Goal: Communication & Community: Answer question/provide support

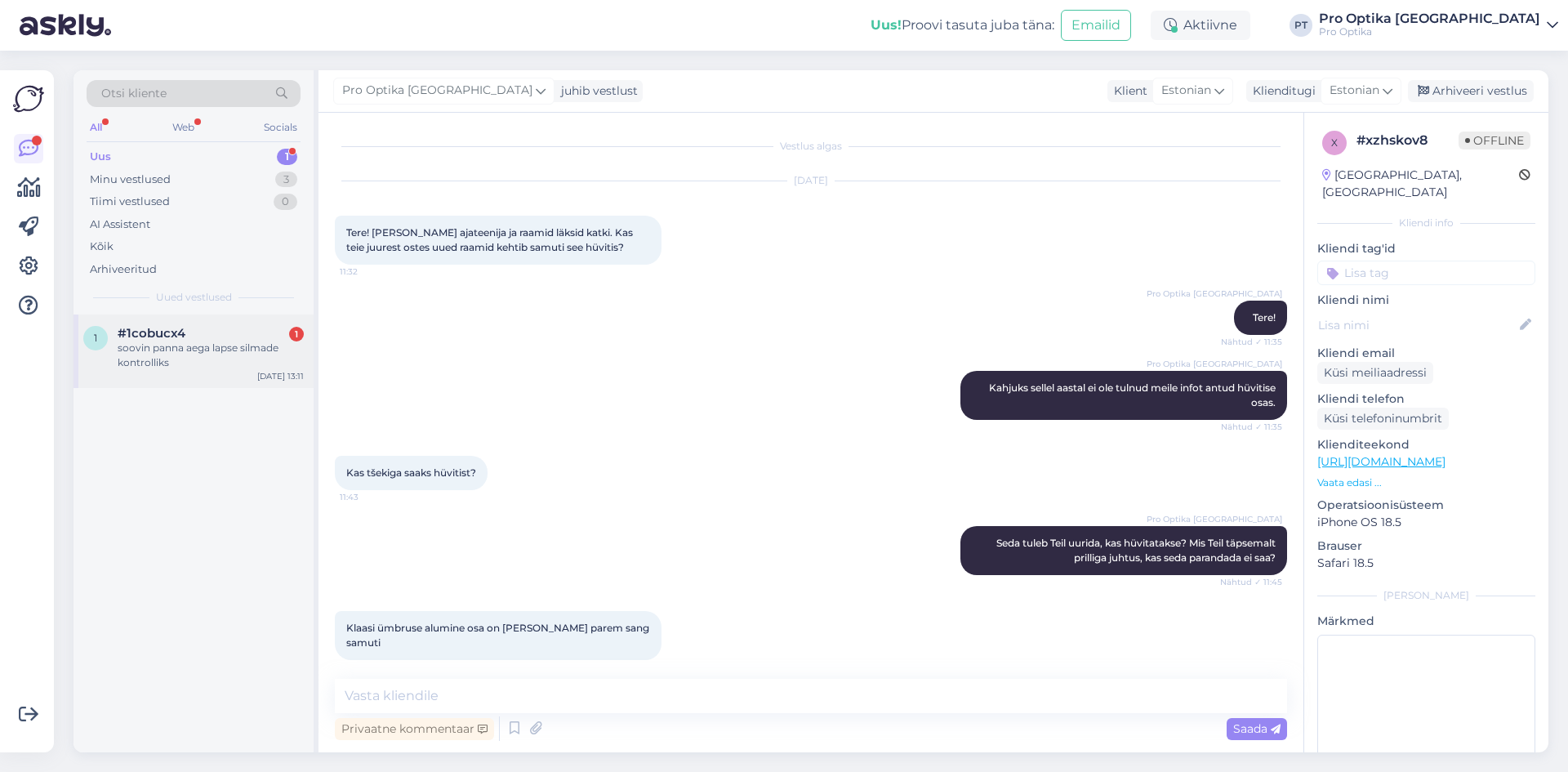
scroll to position [295, 0]
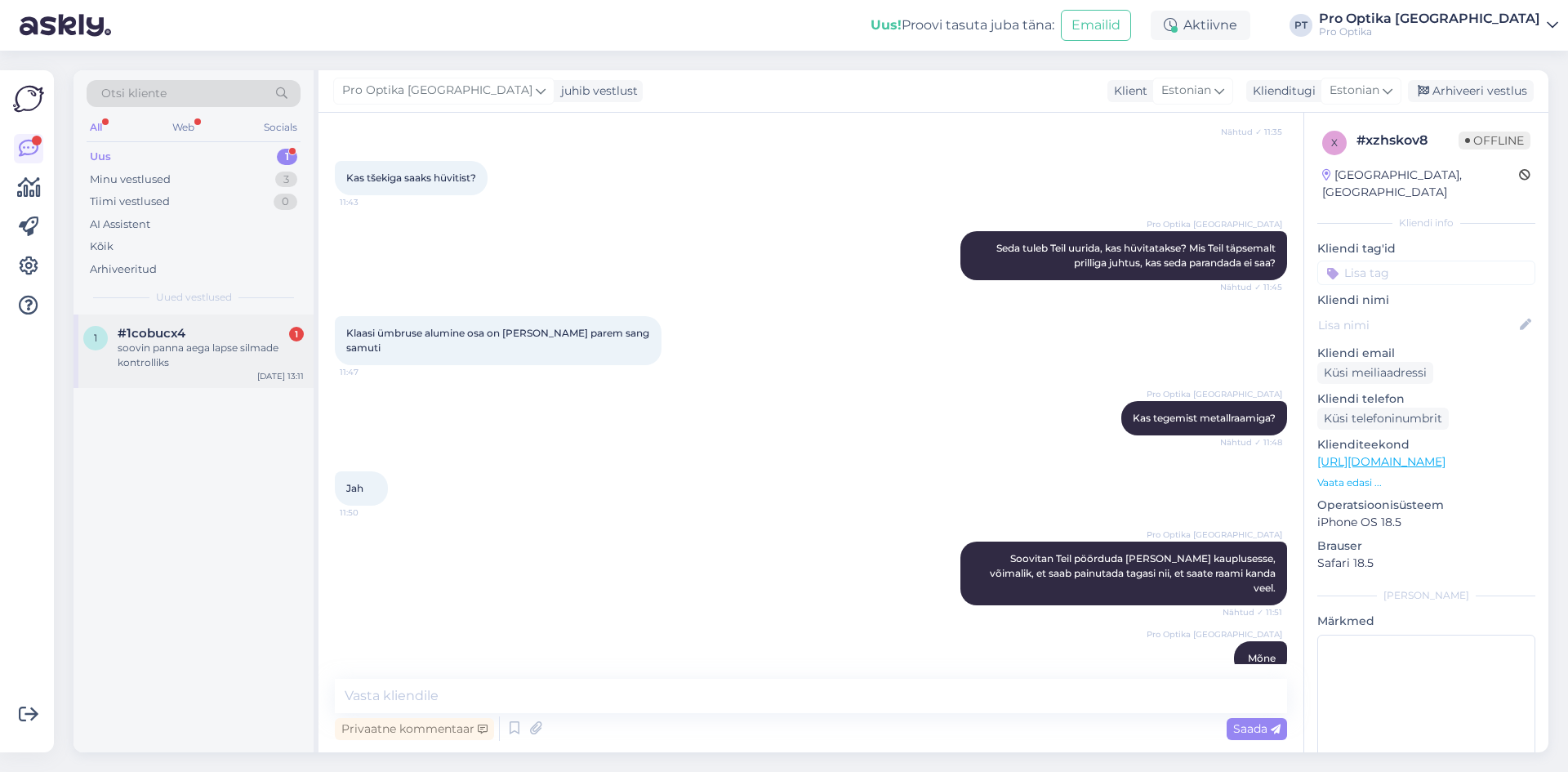
click at [195, 362] on div "soovin panna aega lapse silmade kontrolliks" at bounding box center [210, 355] width 186 height 29
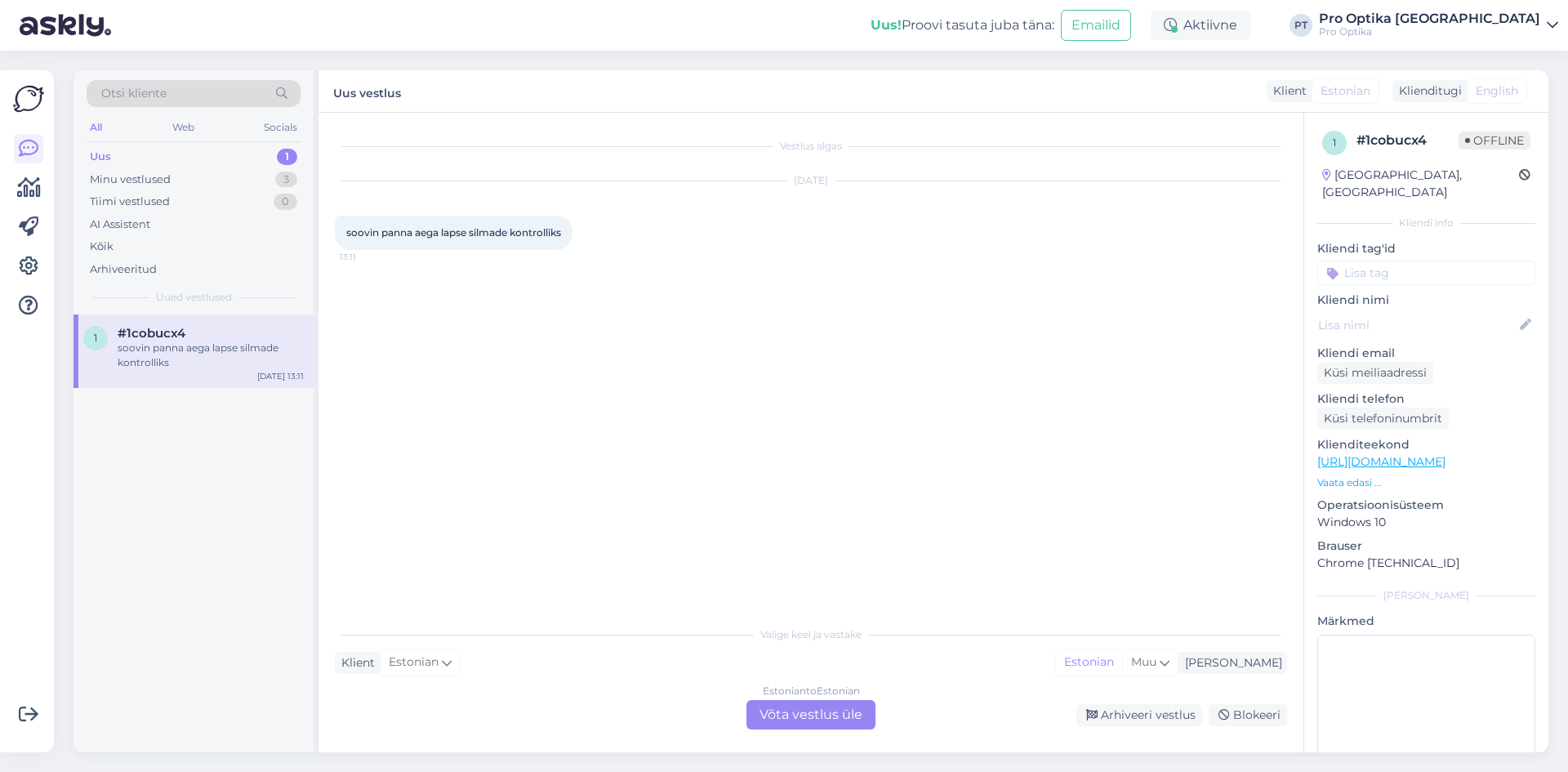
scroll to position [0, 0]
click at [821, 712] on div "Estonian to Estonian Võta vestlus üle" at bounding box center [811, 714] width 129 height 29
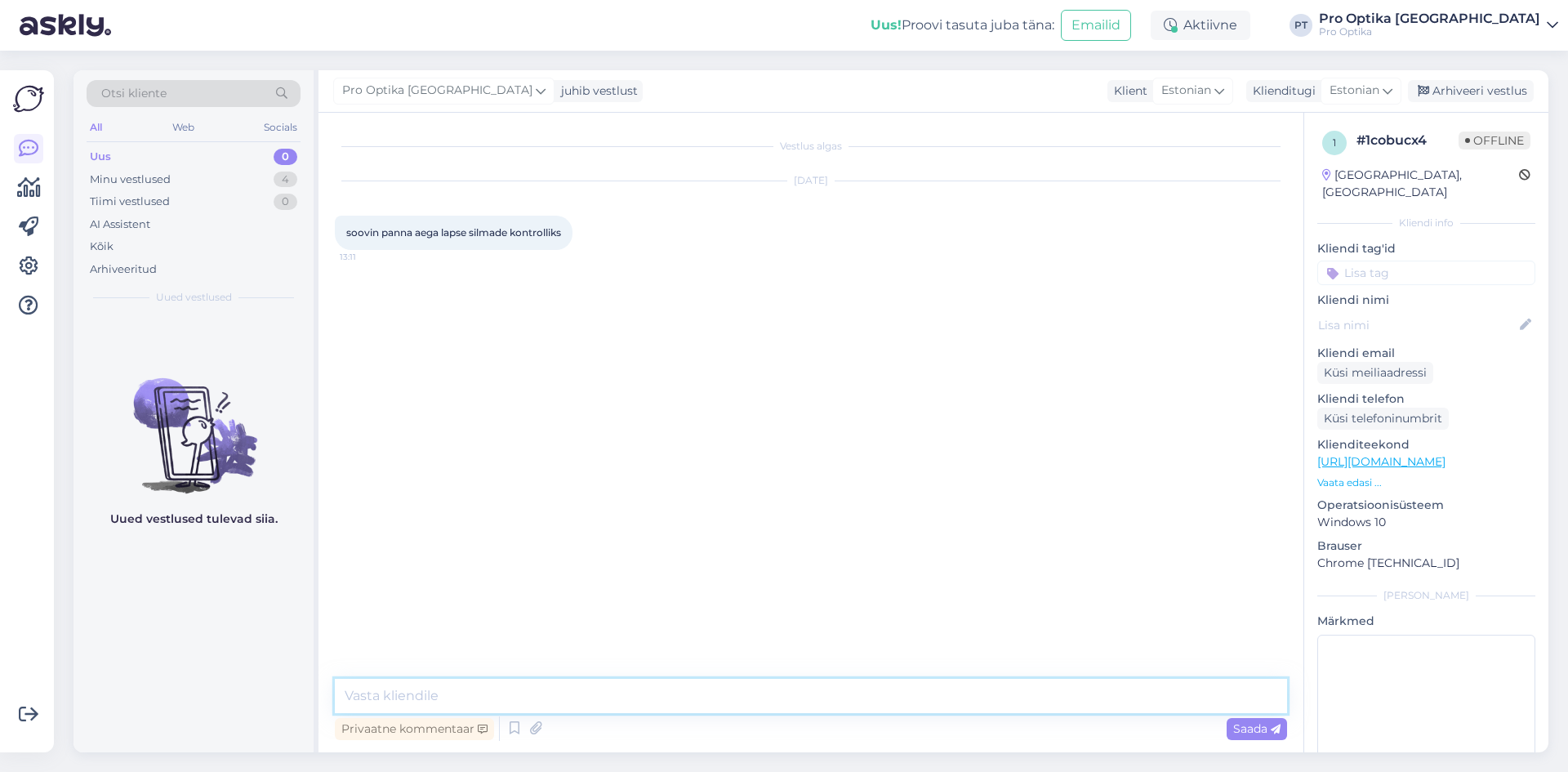
click at [427, 689] on textarea at bounding box center [811, 695] width 952 height 35
type textarea "Tere!"
type textarea "Mis vanuses lapsega tegemist?"
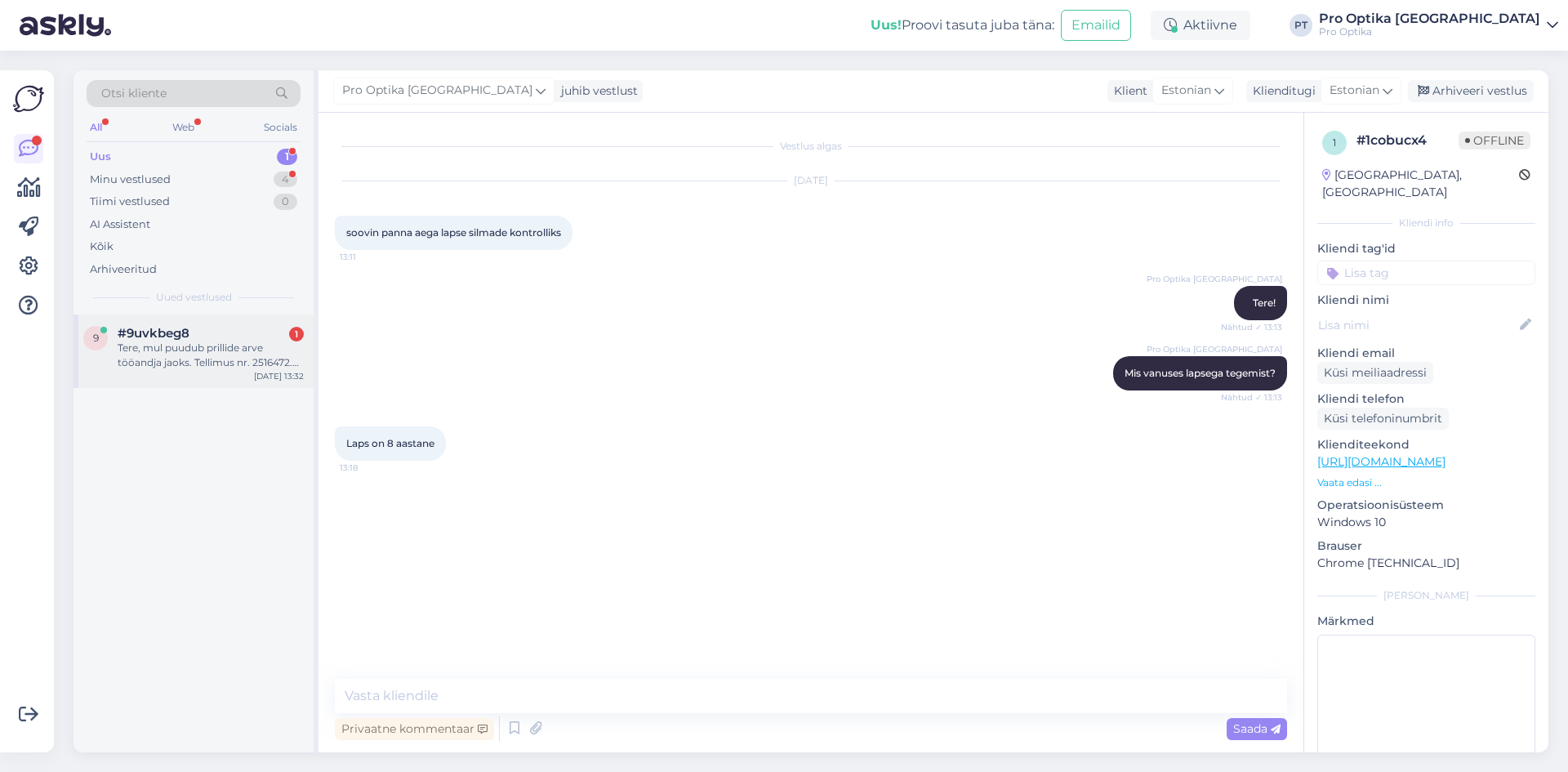
click at [202, 361] on div "Tere, mul puudub prillide arve tööandja jaoks. Tellimus nr. 2516472. Palun saat…" at bounding box center [210, 355] width 186 height 29
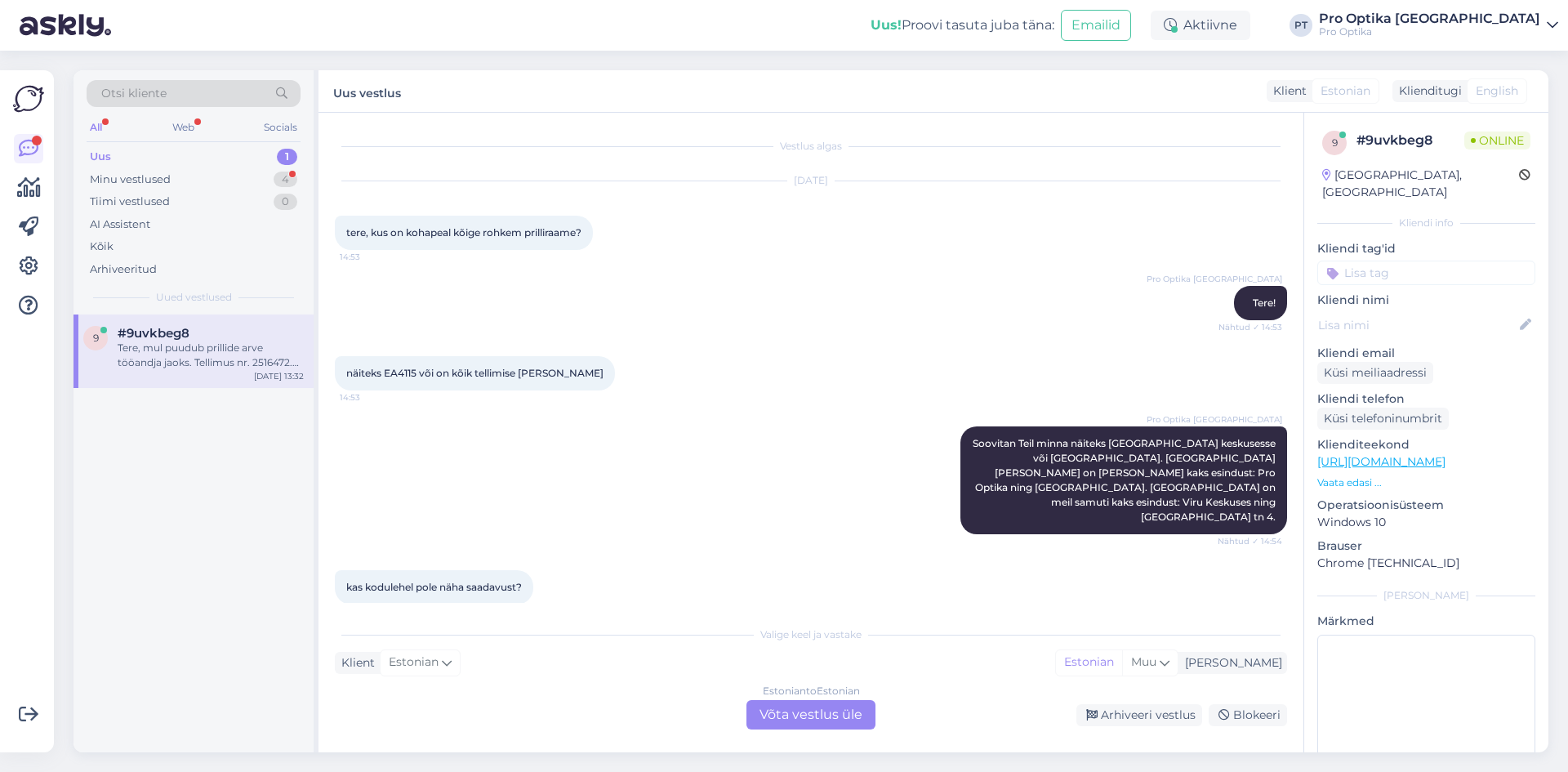
scroll to position [1742, 0]
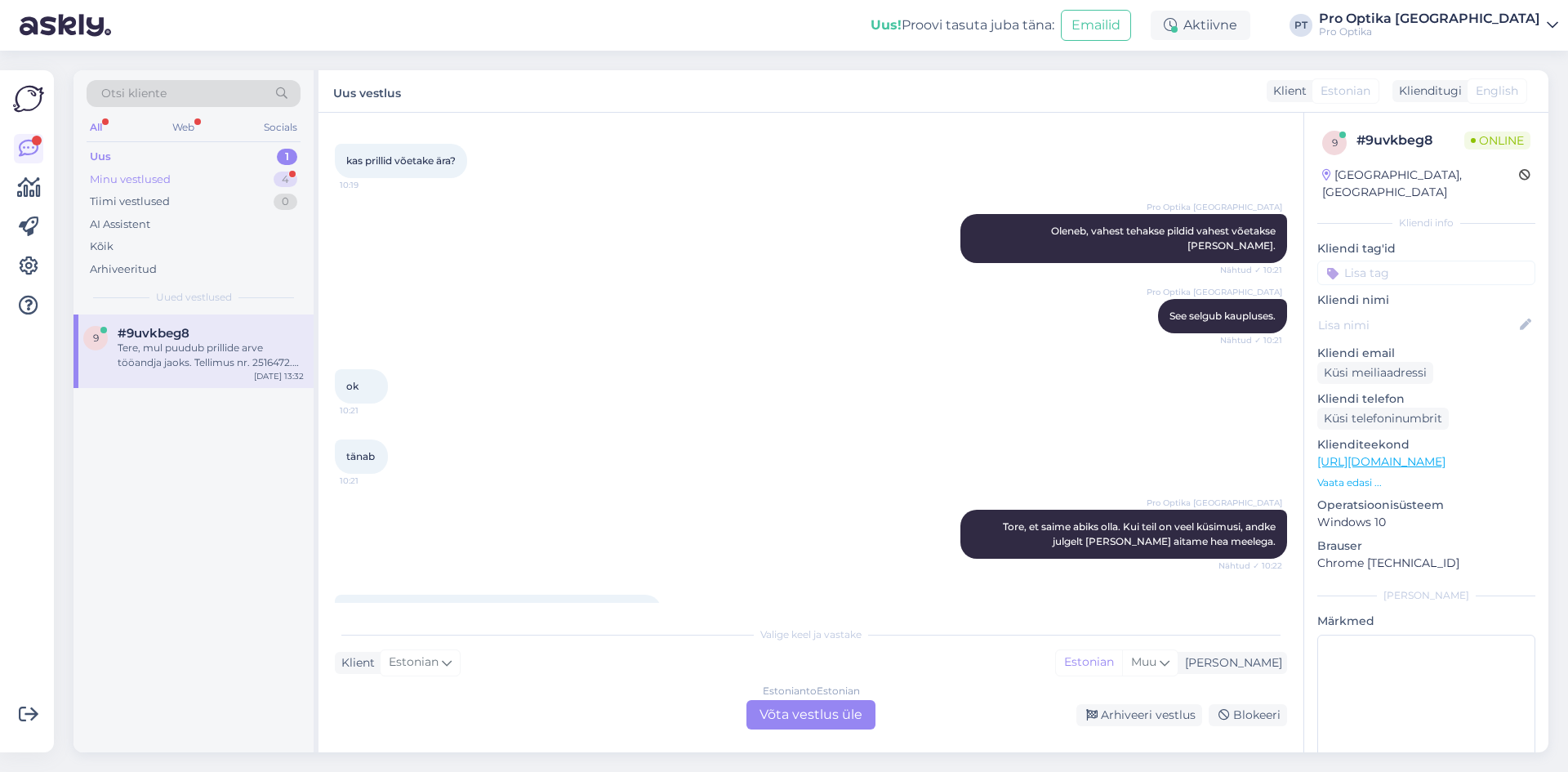
click at [160, 174] on div "Minu vestlused" at bounding box center [130, 180] width 81 height 16
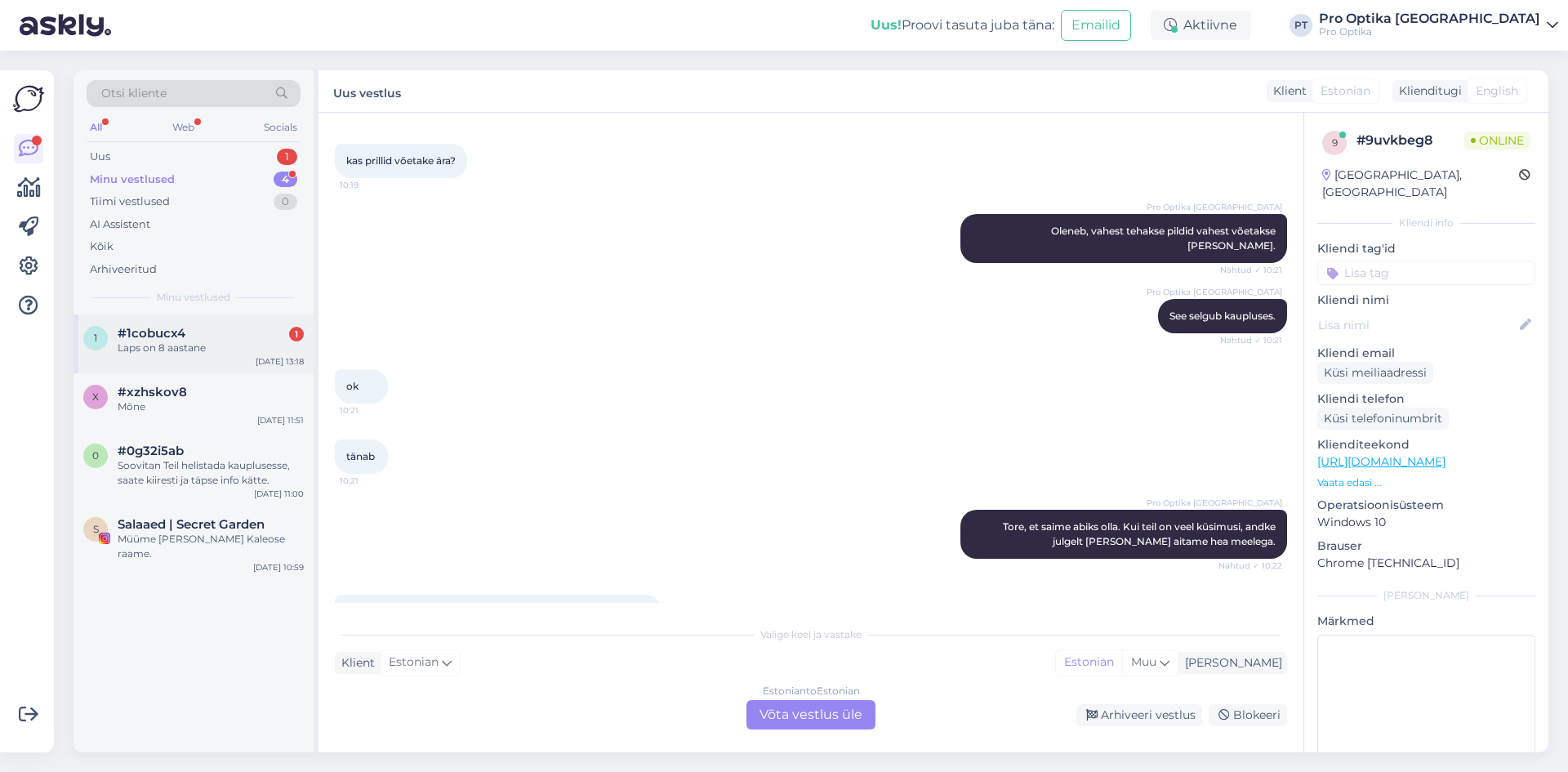
click at [170, 337] on span "#1cobucx4" at bounding box center [151, 333] width 68 height 15
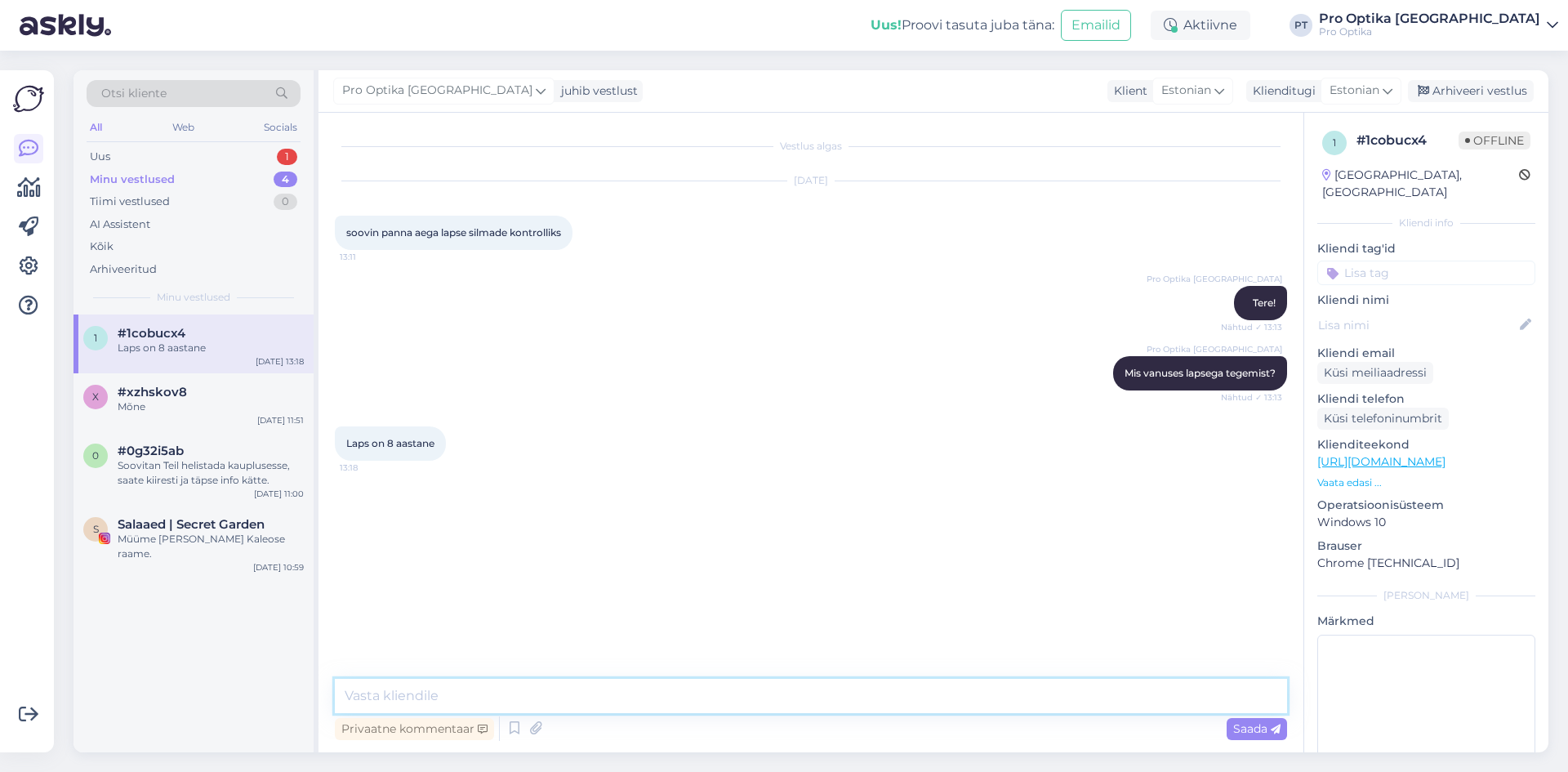
click at [531, 691] on textarea at bounding box center [811, 695] width 952 height 35
type textarea "S"
click at [500, 728] on div "Privaatne kommentaar Saada" at bounding box center [811, 728] width 952 height 31
click at [505, 730] on icon at bounding box center [514, 729] width 20 height 25
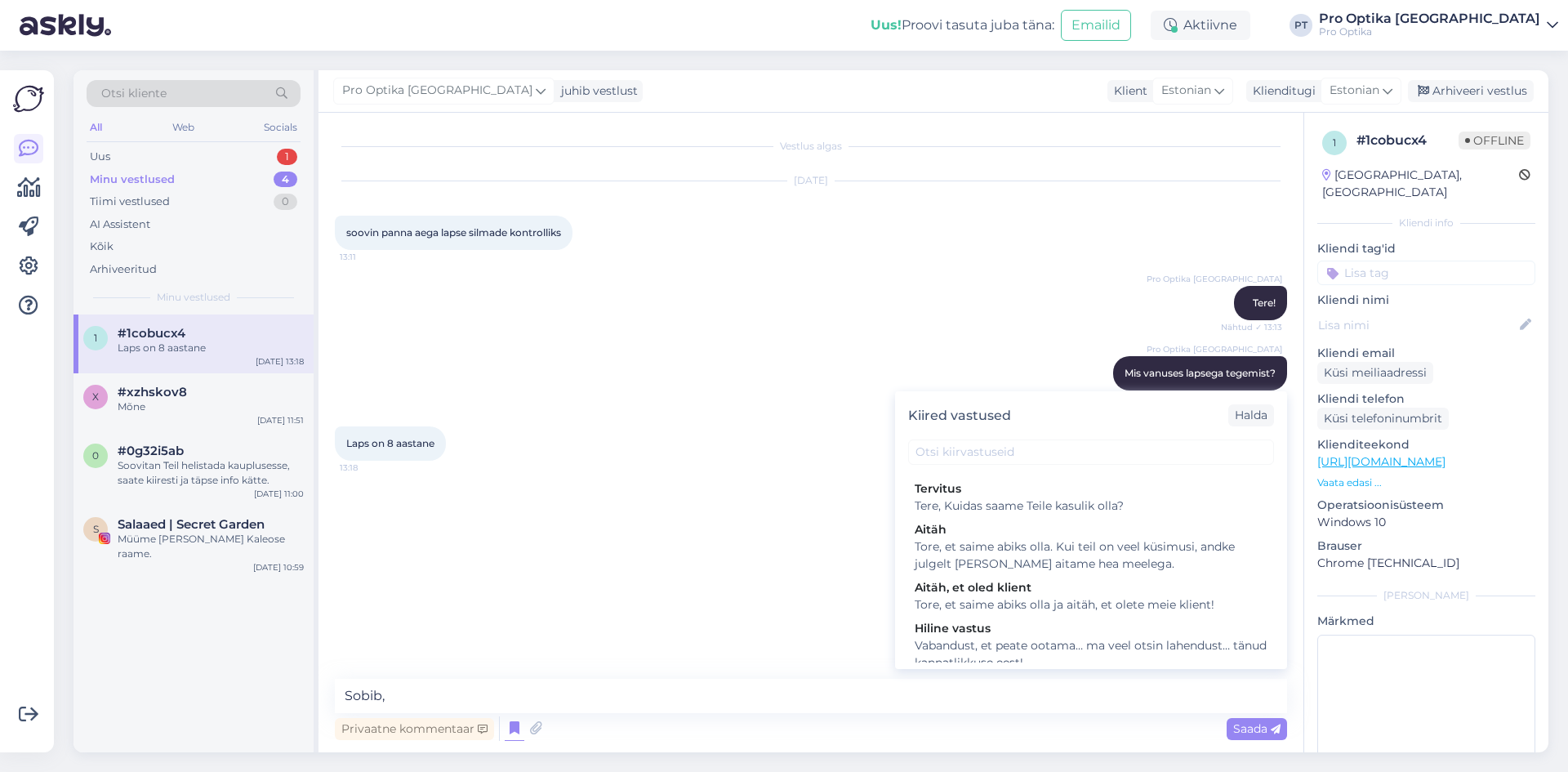
scroll to position [409, 0]
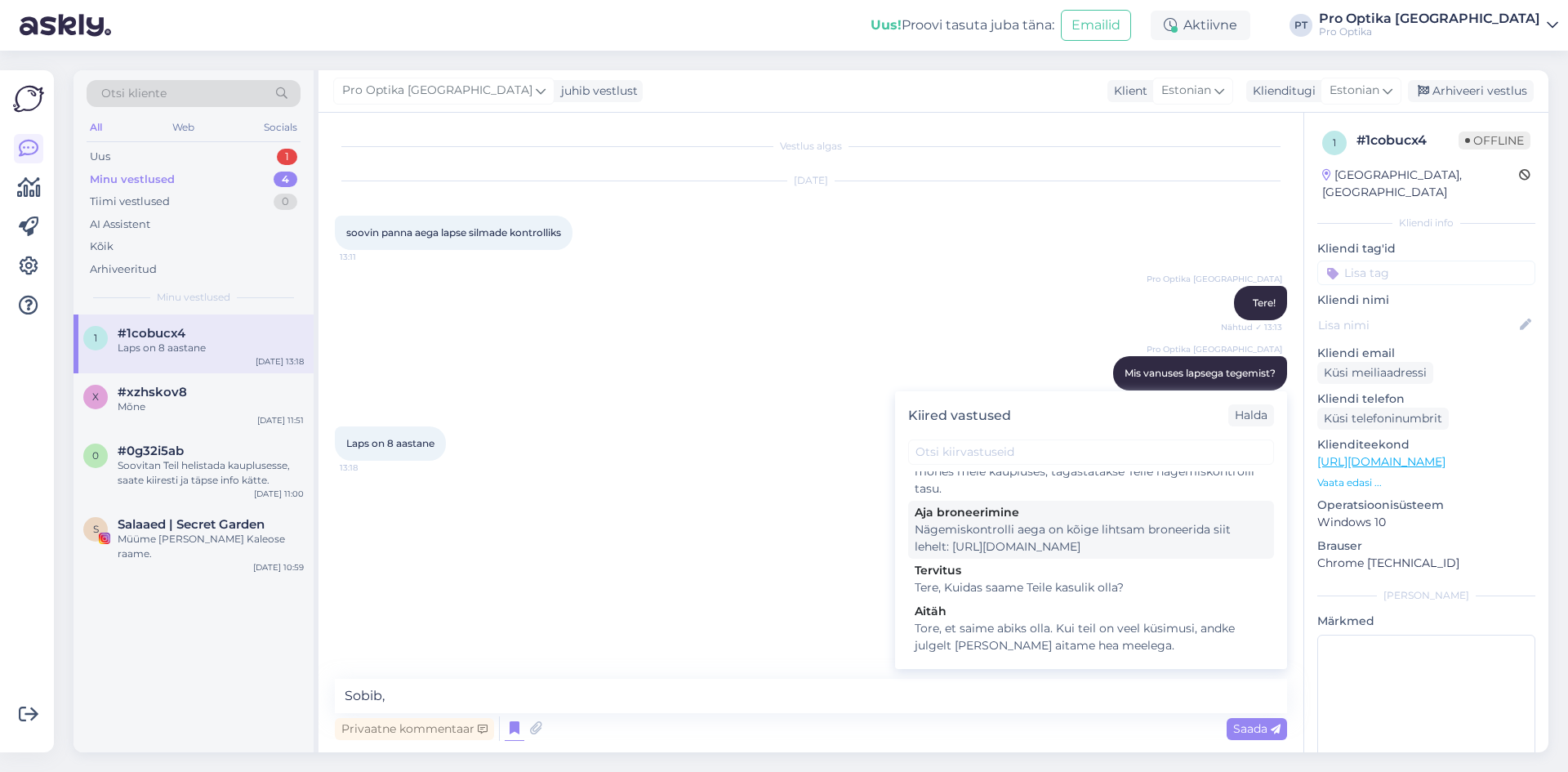
click at [1095, 551] on div "Nägemiskontrolli aega on kõige lihtsam broneerida siit lehelt: [URL][DOMAIN_NAM…" at bounding box center [1091, 538] width 352 height 35
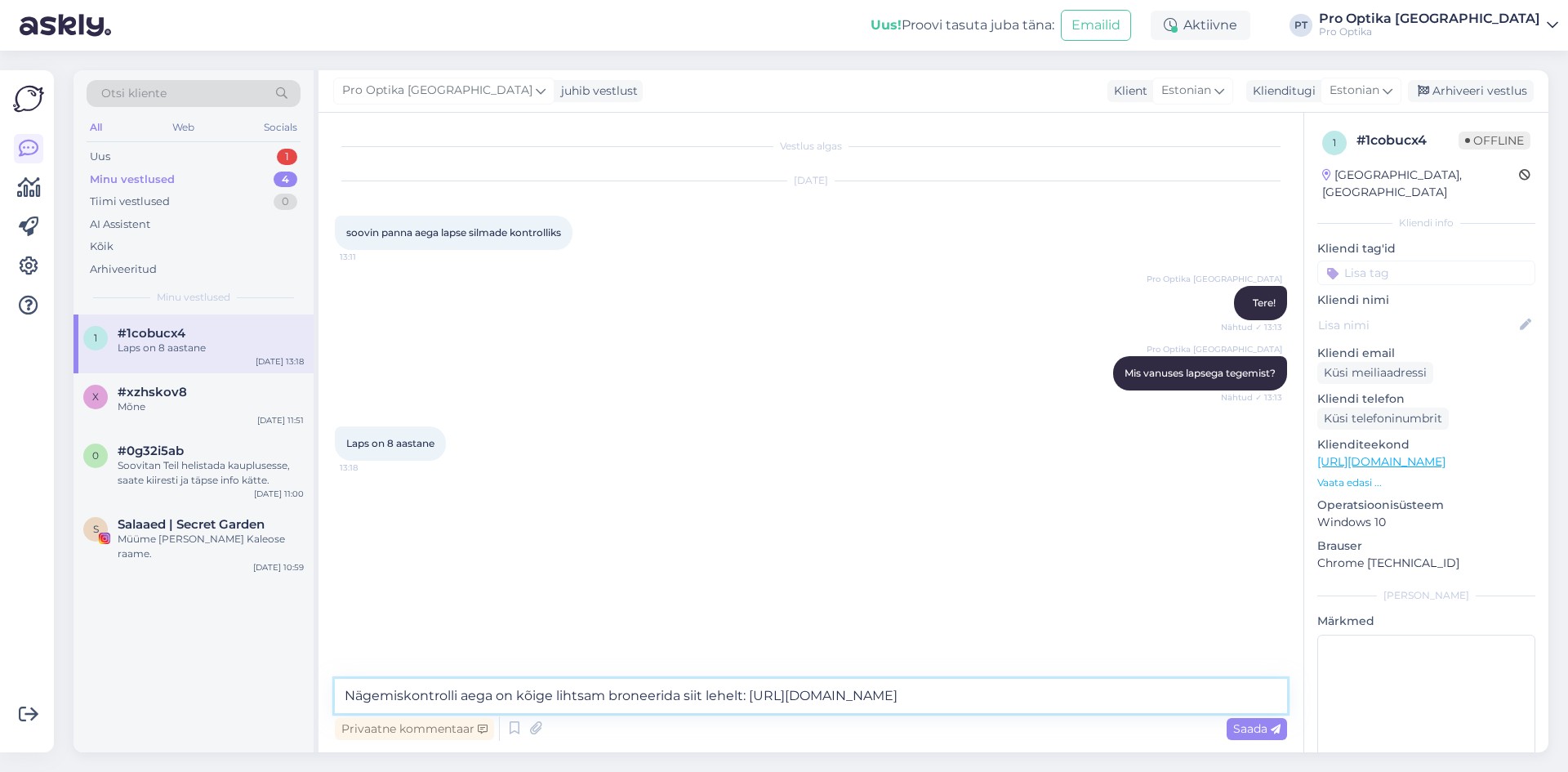
click at [344, 696] on textarea "Nägemiskontrolli aega on kõige lihtsam broneerida siit lehelt: [URL][DOMAIN_NAM…" at bounding box center [811, 695] width 952 height 35
click at [440, 695] on textarea "Sobiv vanus, Nägemiskontrolli aega on kõige lihtsam broneerida siit lehelt: [UR…" at bounding box center [811, 695] width 952 height 35
type textarea "Sobiv vanus, nägemiskontrolli aega on kõige lihtsam broneerida siit lehelt: [UR…"
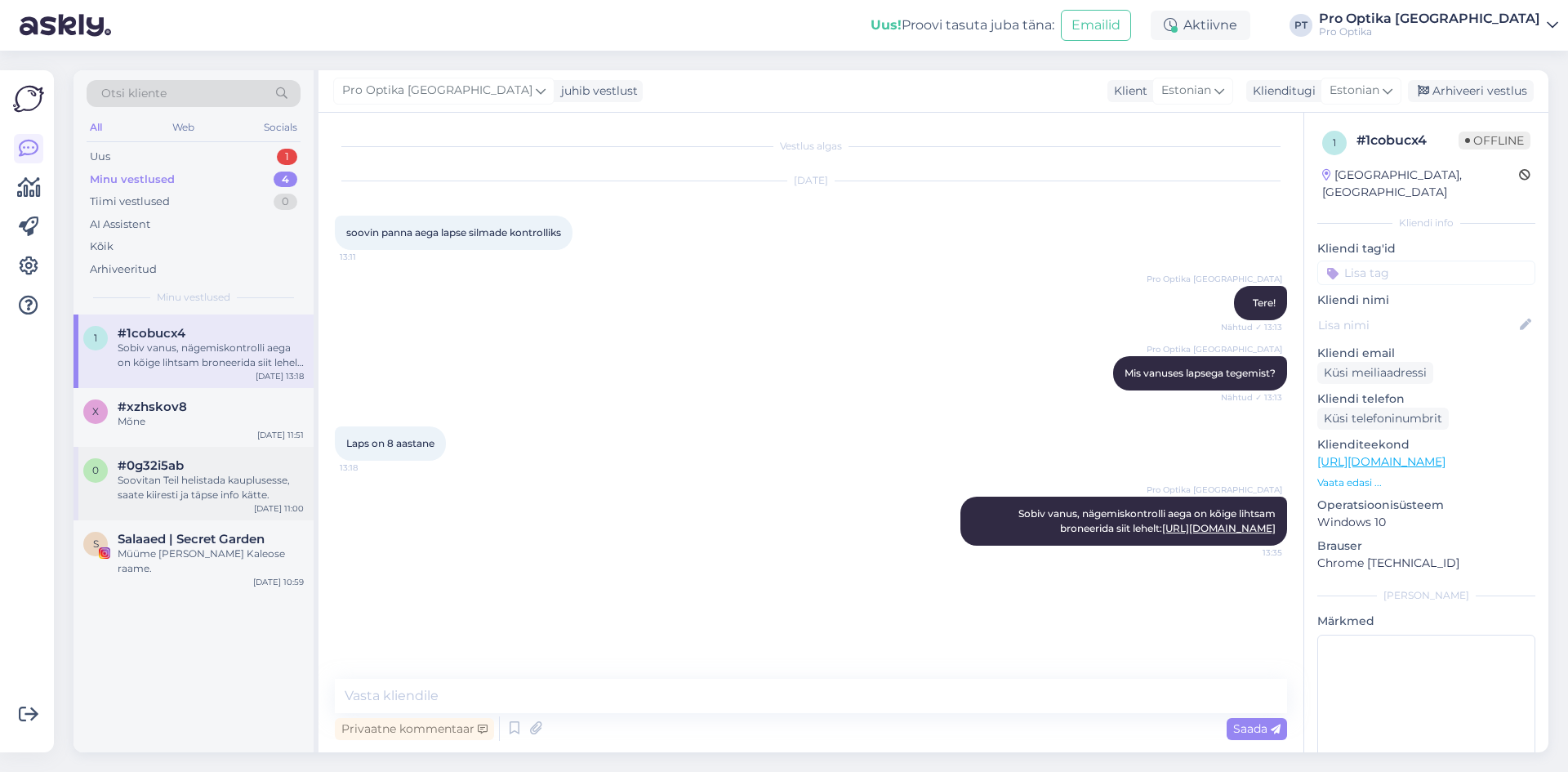
click at [248, 492] on div "Soovitan Teil helistada kauplusesse, saate kiiresti ja täpse info kätte." at bounding box center [210, 487] width 186 height 29
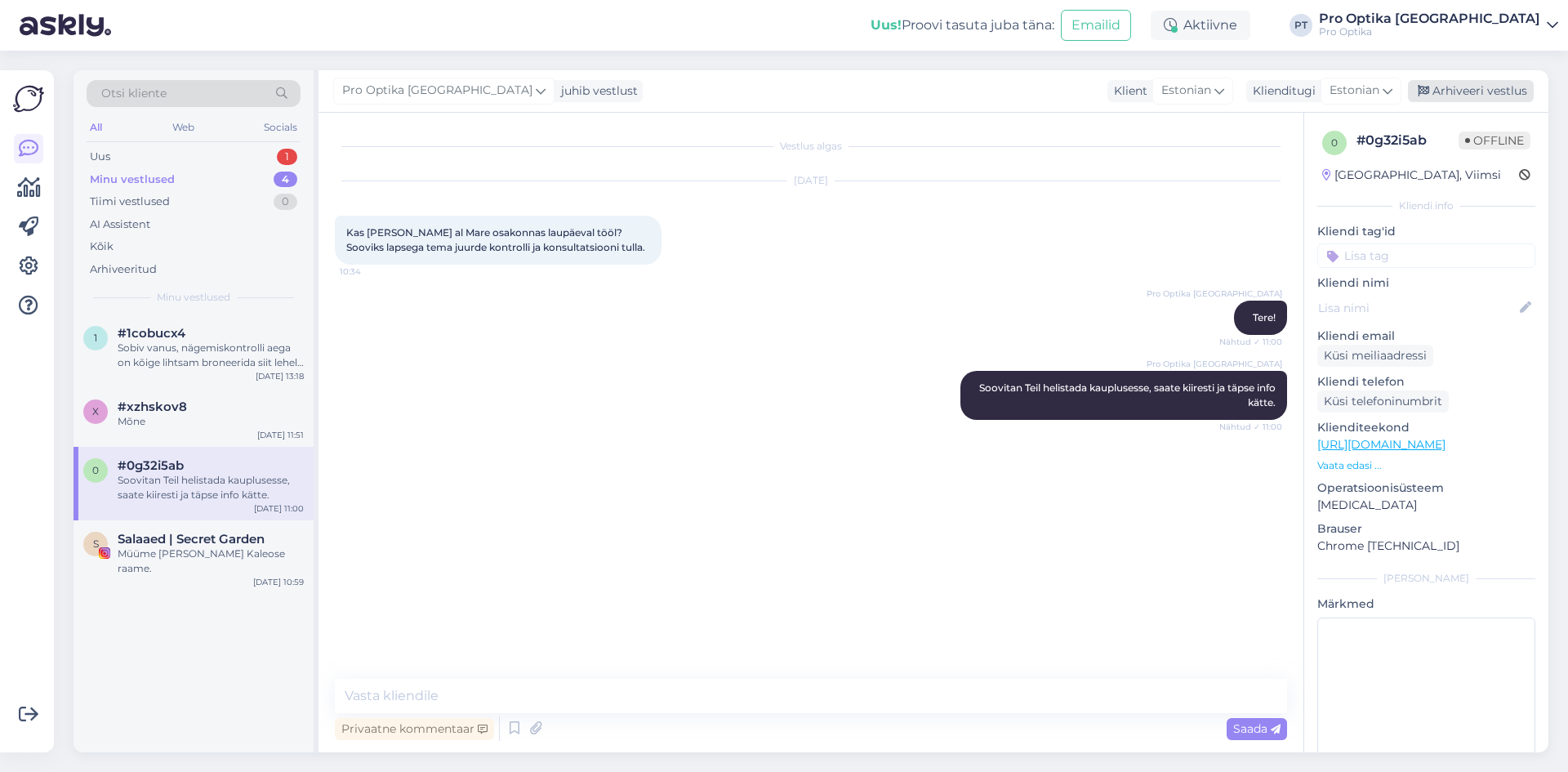
click at [1468, 87] on div "Arhiveeri vestlus" at bounding box center [1470, 91] width 125 height 22
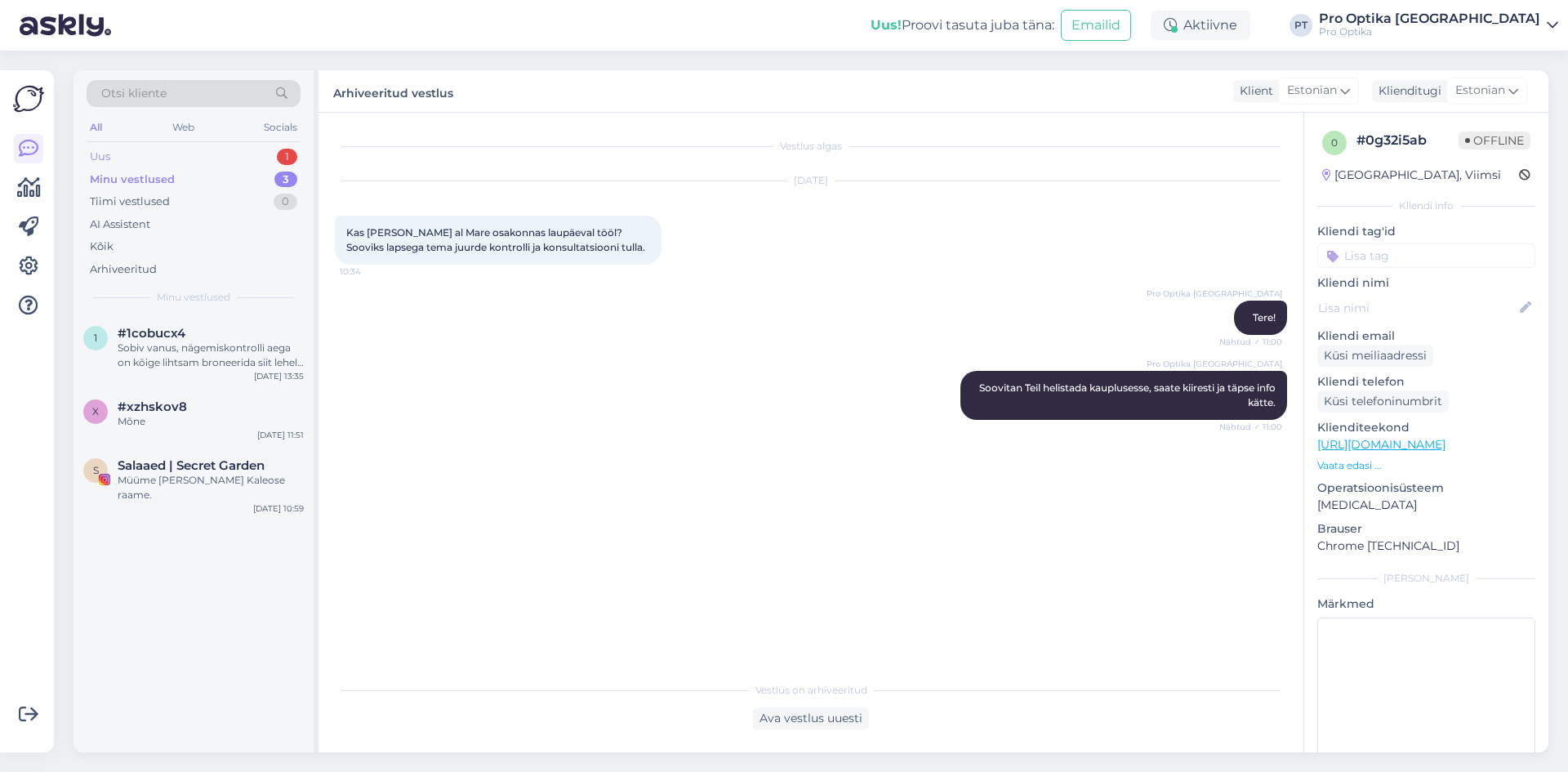
click at [257, 152] on div "Uus 1" at bounding box center [193, 157] width 214 height 23
click at [162, 350] on div "Tere, mul puudub prillide arve tööandja jaoks. Tellimus nr. 2516472. Palun saat…" at bounding box center [210, 355] width 186 height 29
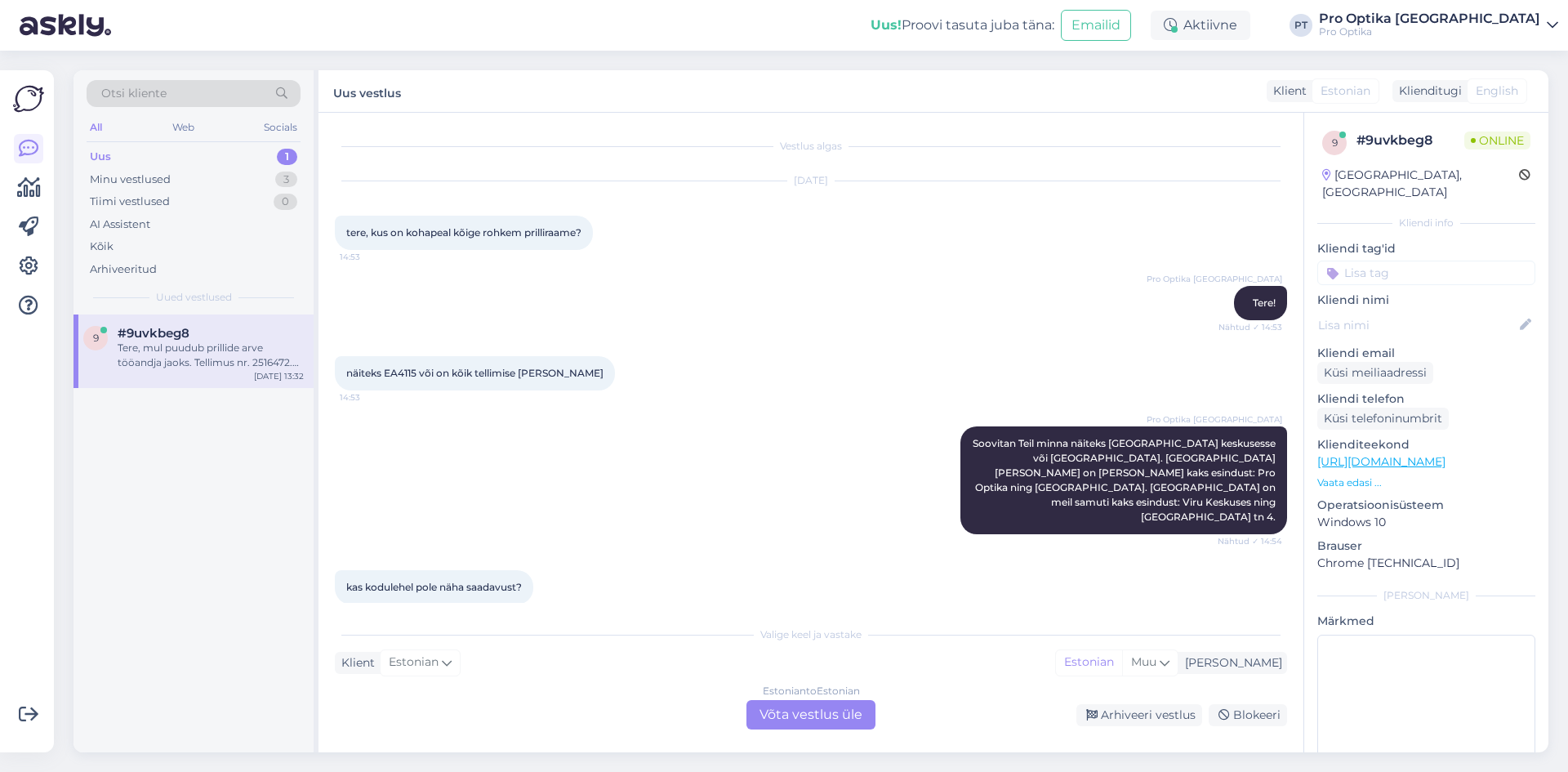
scroll to position [1742, 0]
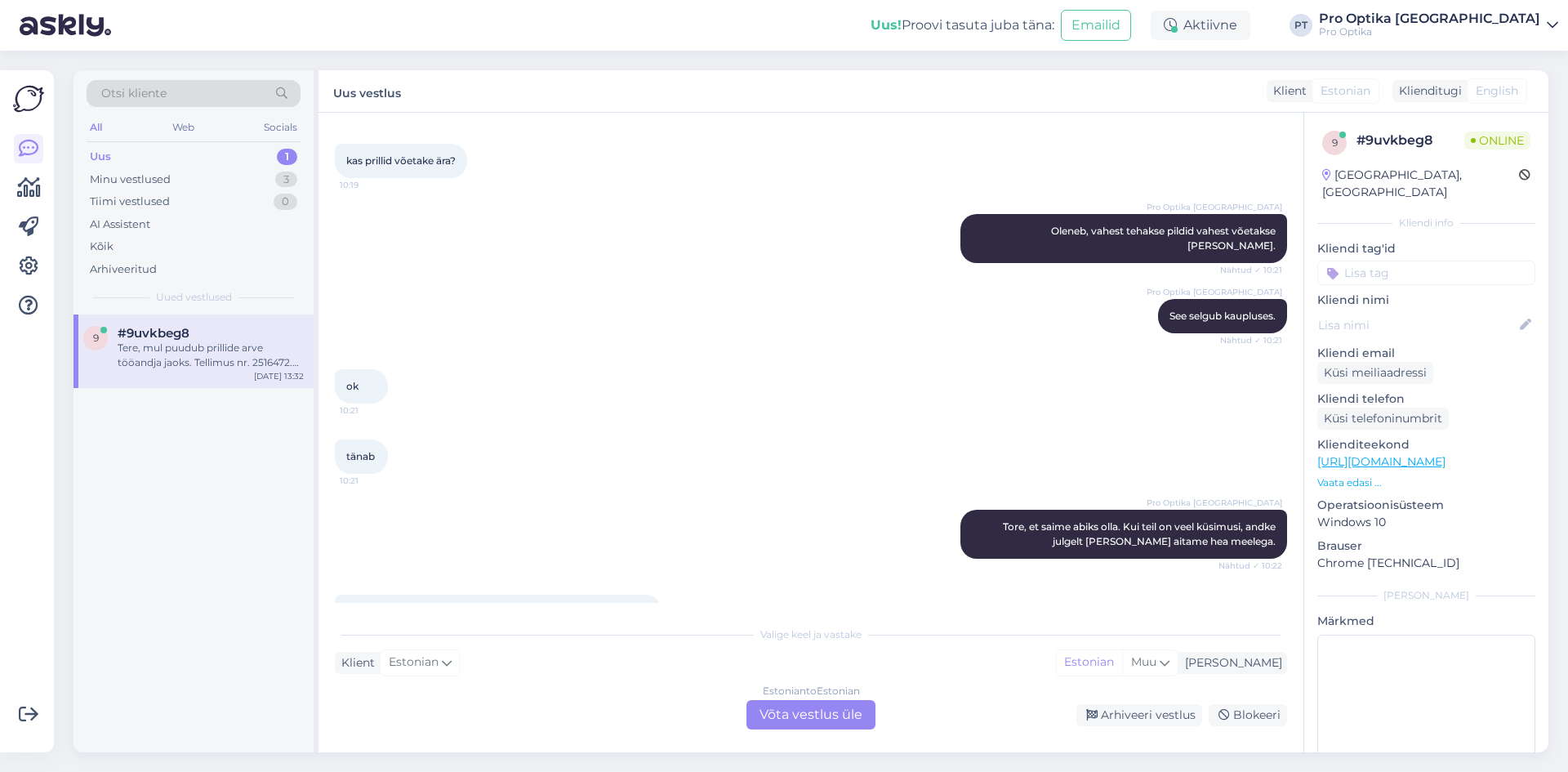
click at [802, 711] on div "Estonian to Estonian Võta vestlus üle" at bounding box center [811, 714] width 129 height 29
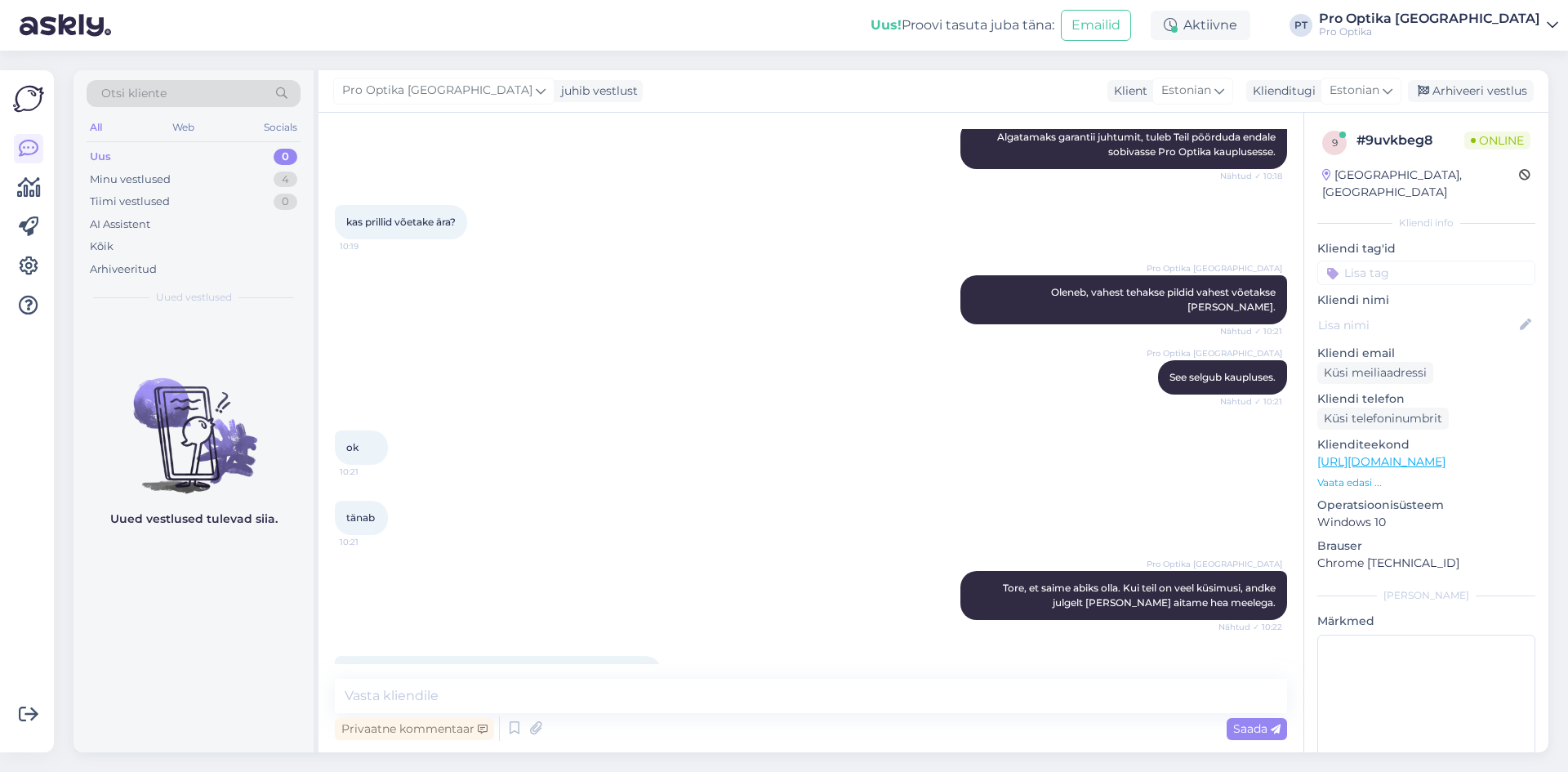
drag, startPoint x: 384, startPoint y: 629, endPoint x: 343, endPoint y: 629, distance: 41.0
click at [343, 656] on div "Tere, mul puudub prillide arve tööandja jaoks. Tellimus nr. 2516472. Palun saat…" at bounding box center [497, 680] width 327 height 49
copy span "2516472"
click at [659, 695] on textarea at bounding box center [811, 695] width 952 height 35
type textarea "Tere!"
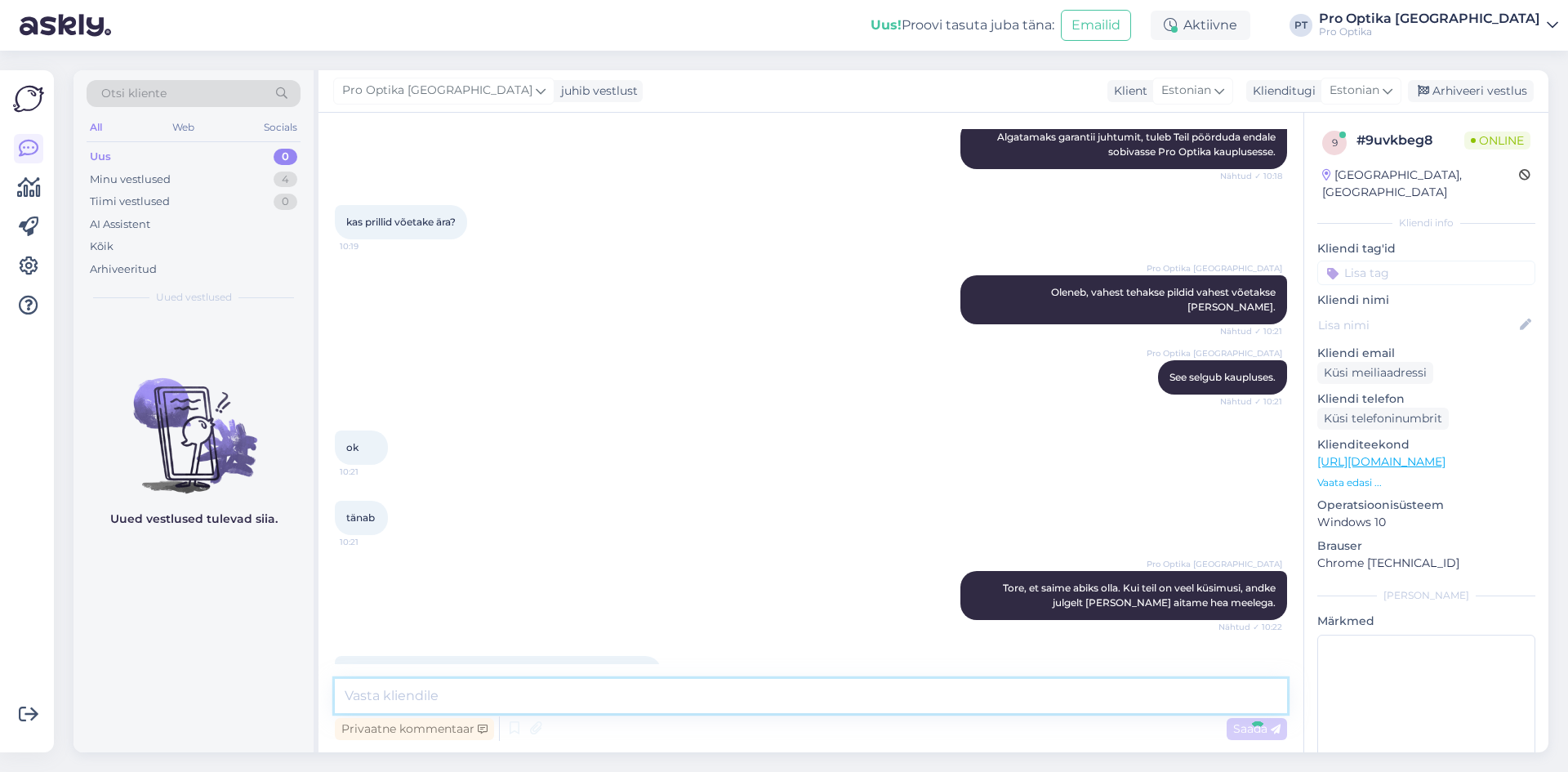
scroll to position [1751, 0]
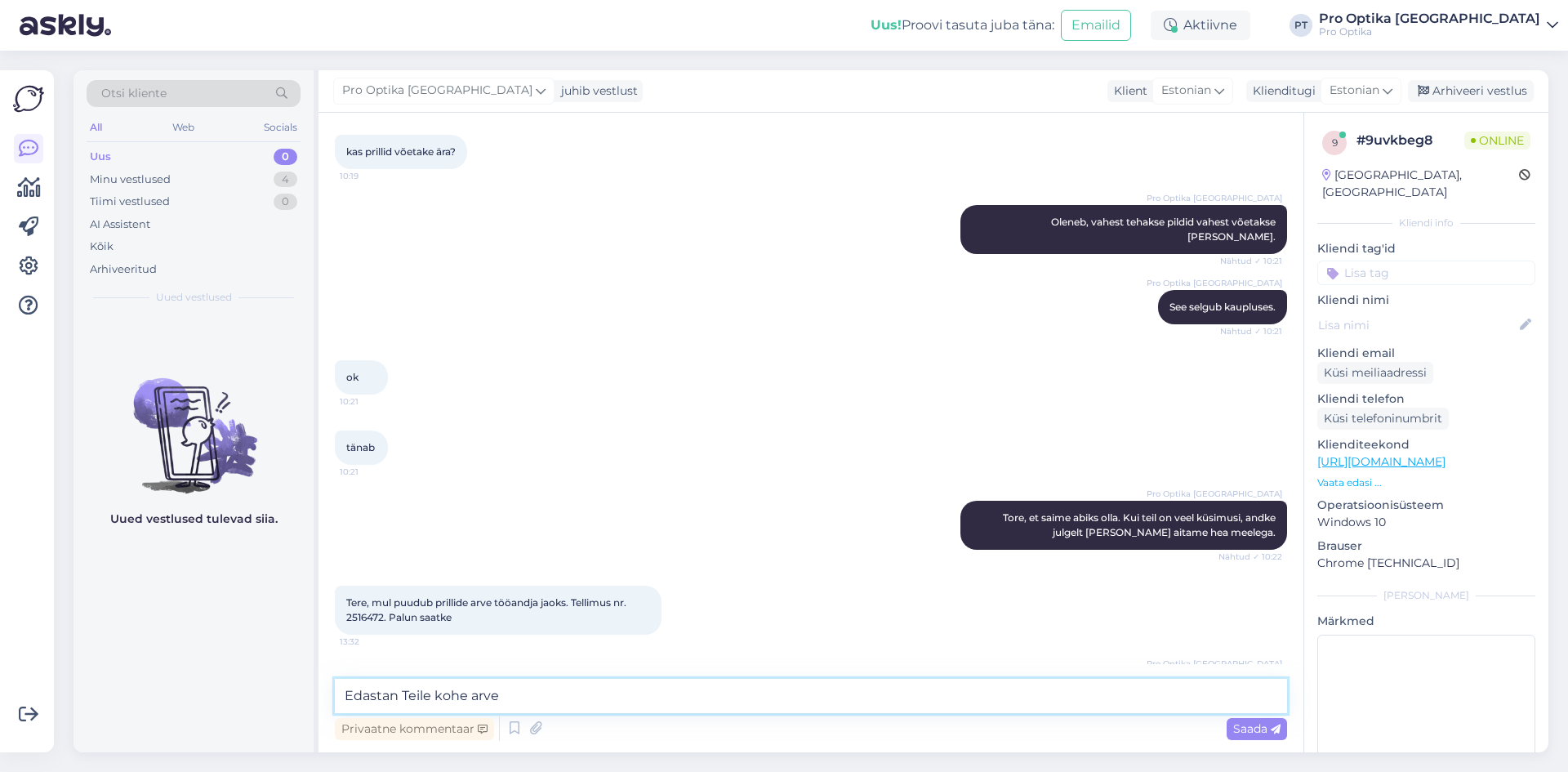
type textarea "Edastan Teile kohe arve."
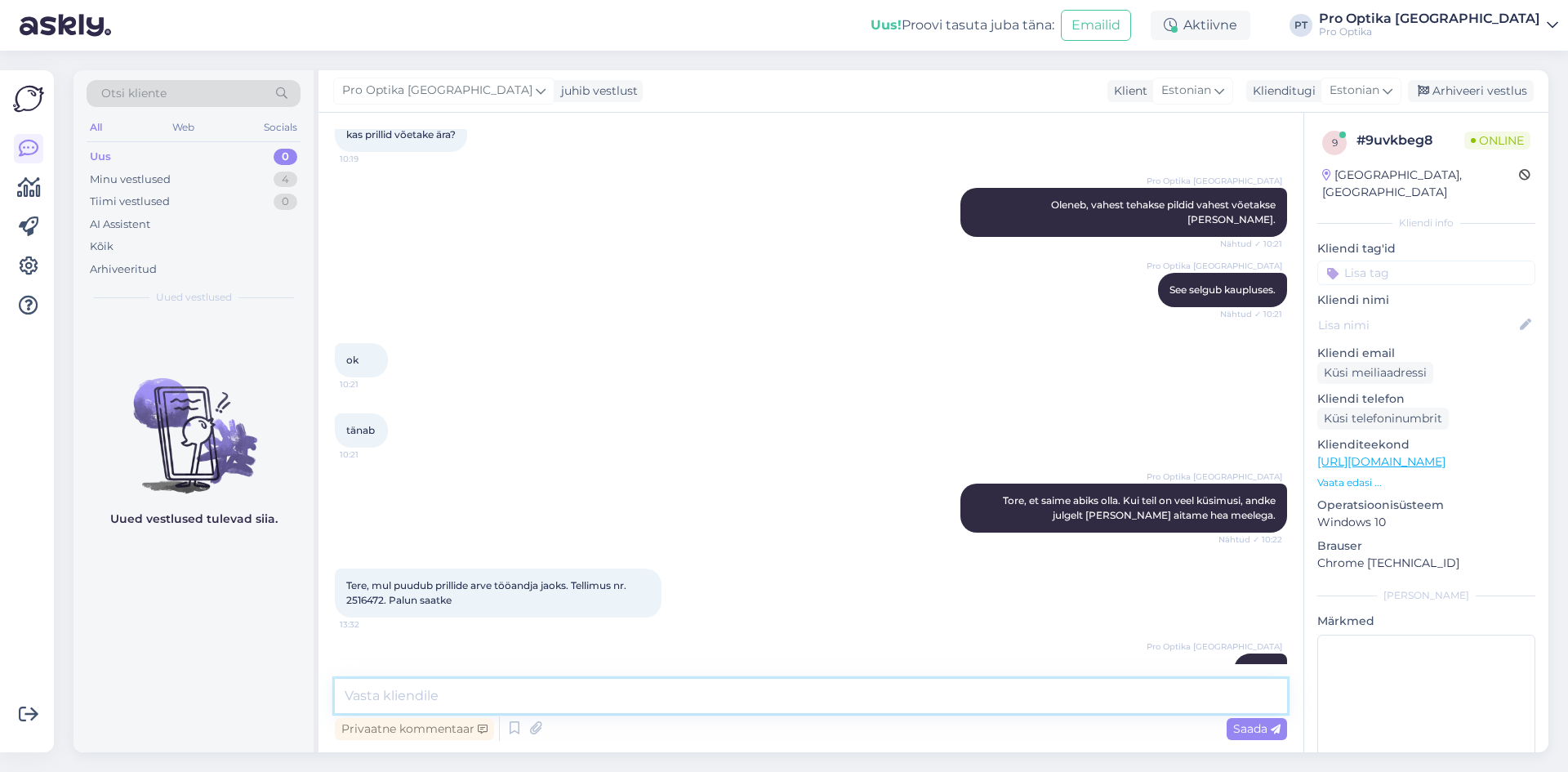
scroll to position [1739, 0]
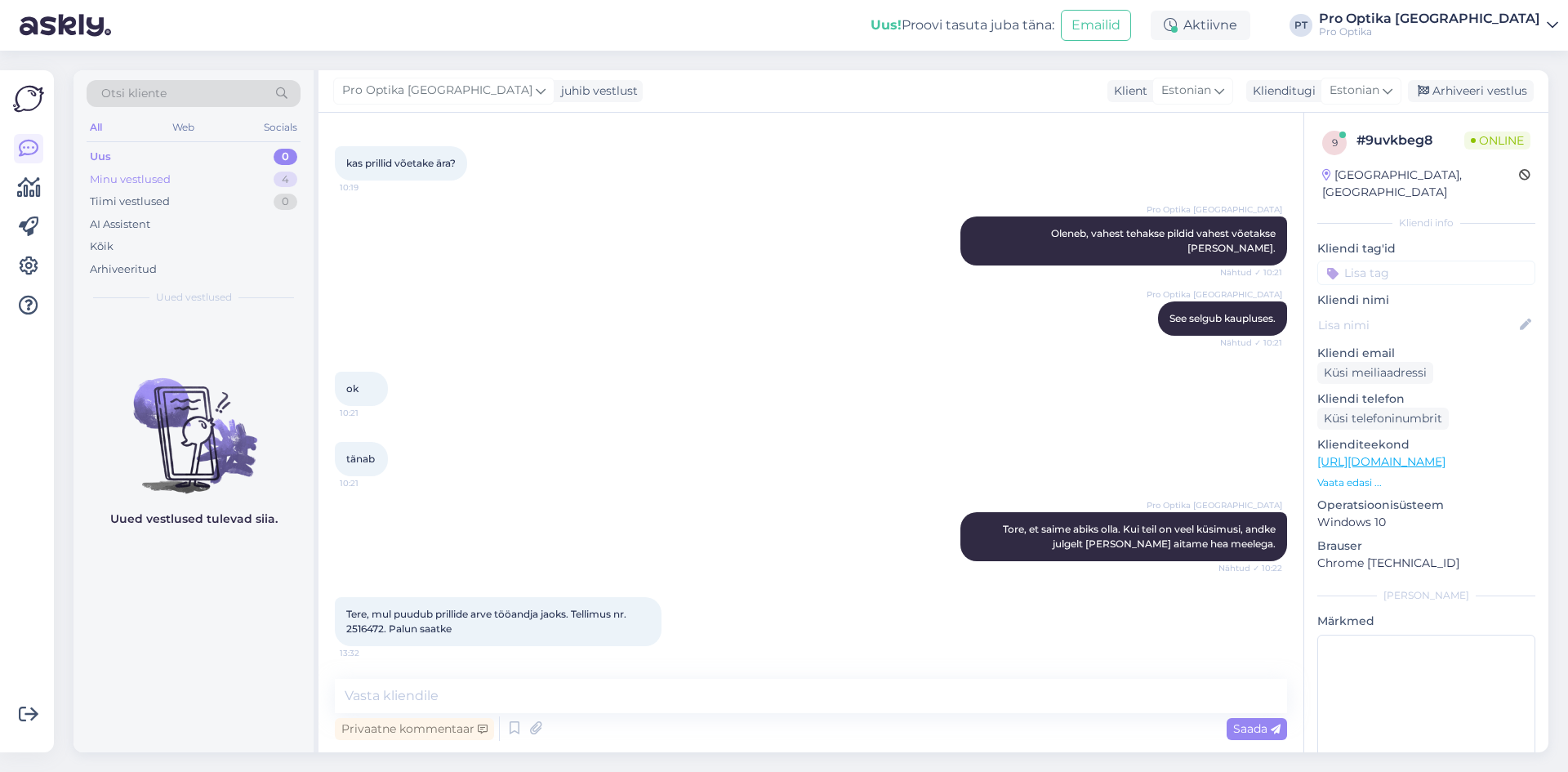
click at [260, 173] on div "Minu vestlused 4" at bounding box center [193, 180] width 214 height 23
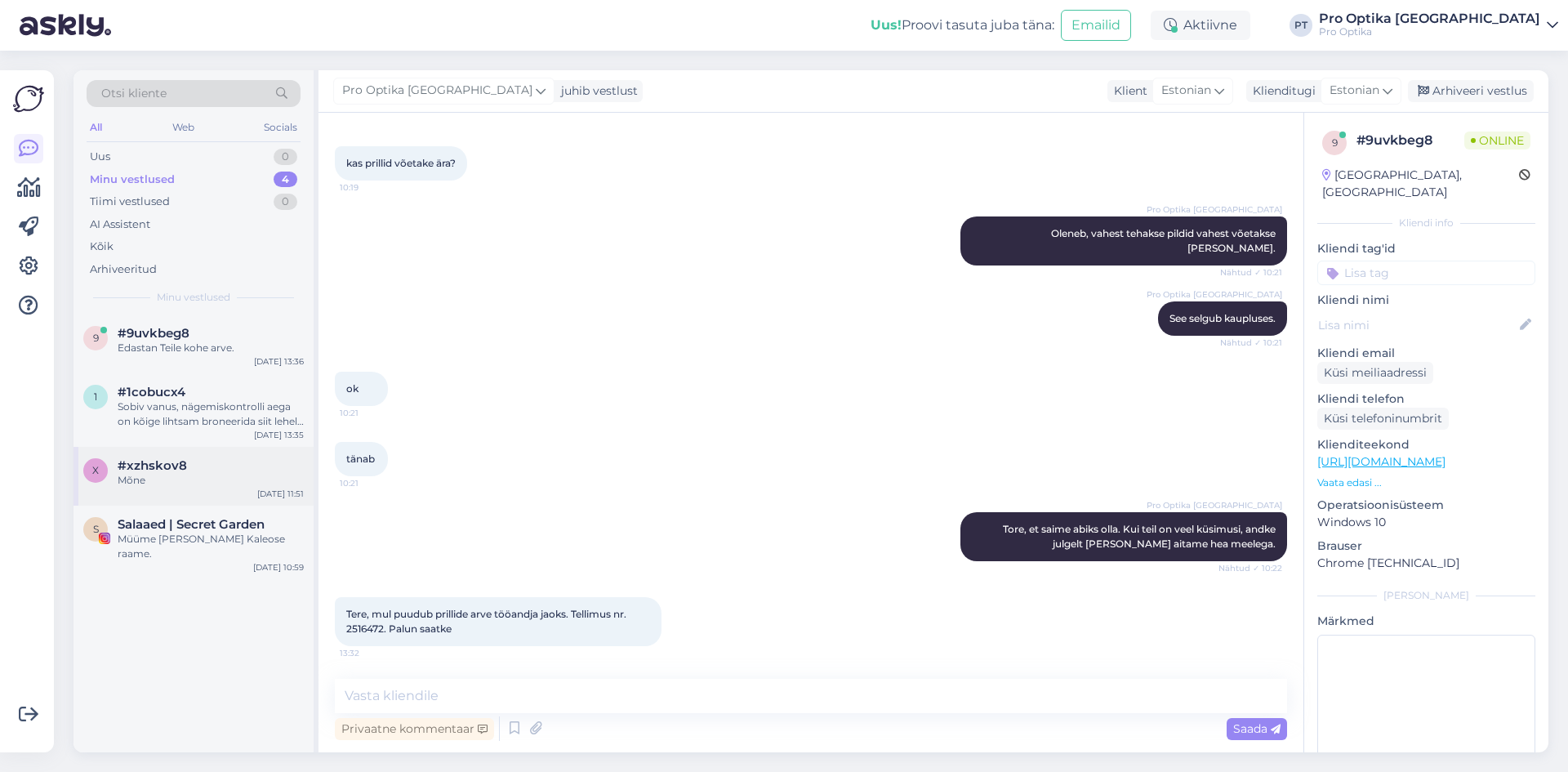
click at [188, 475] on div "Mõne" at bounding box center [210, 480] width 186 height 15
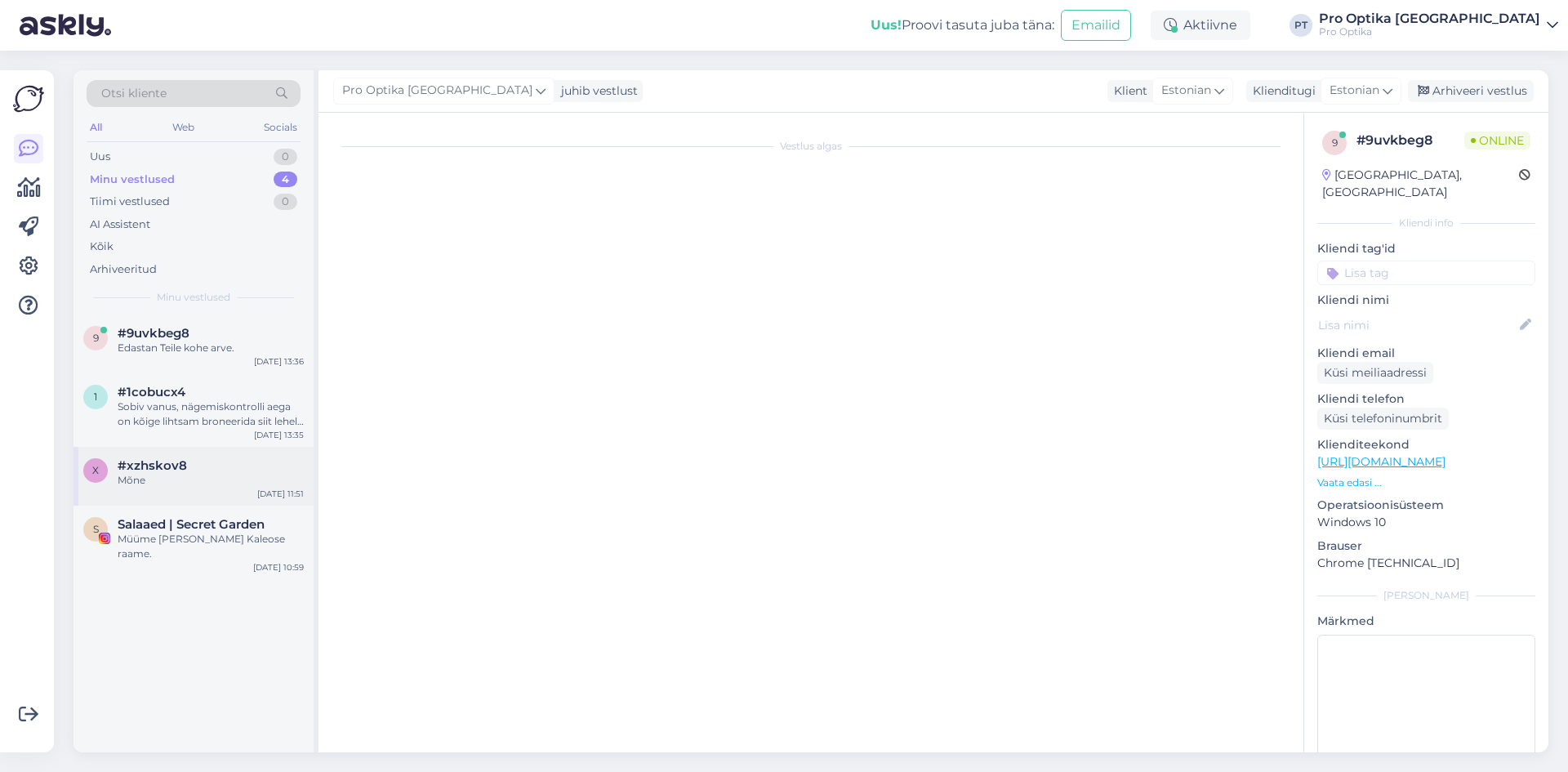
scroll to position [295, 0]
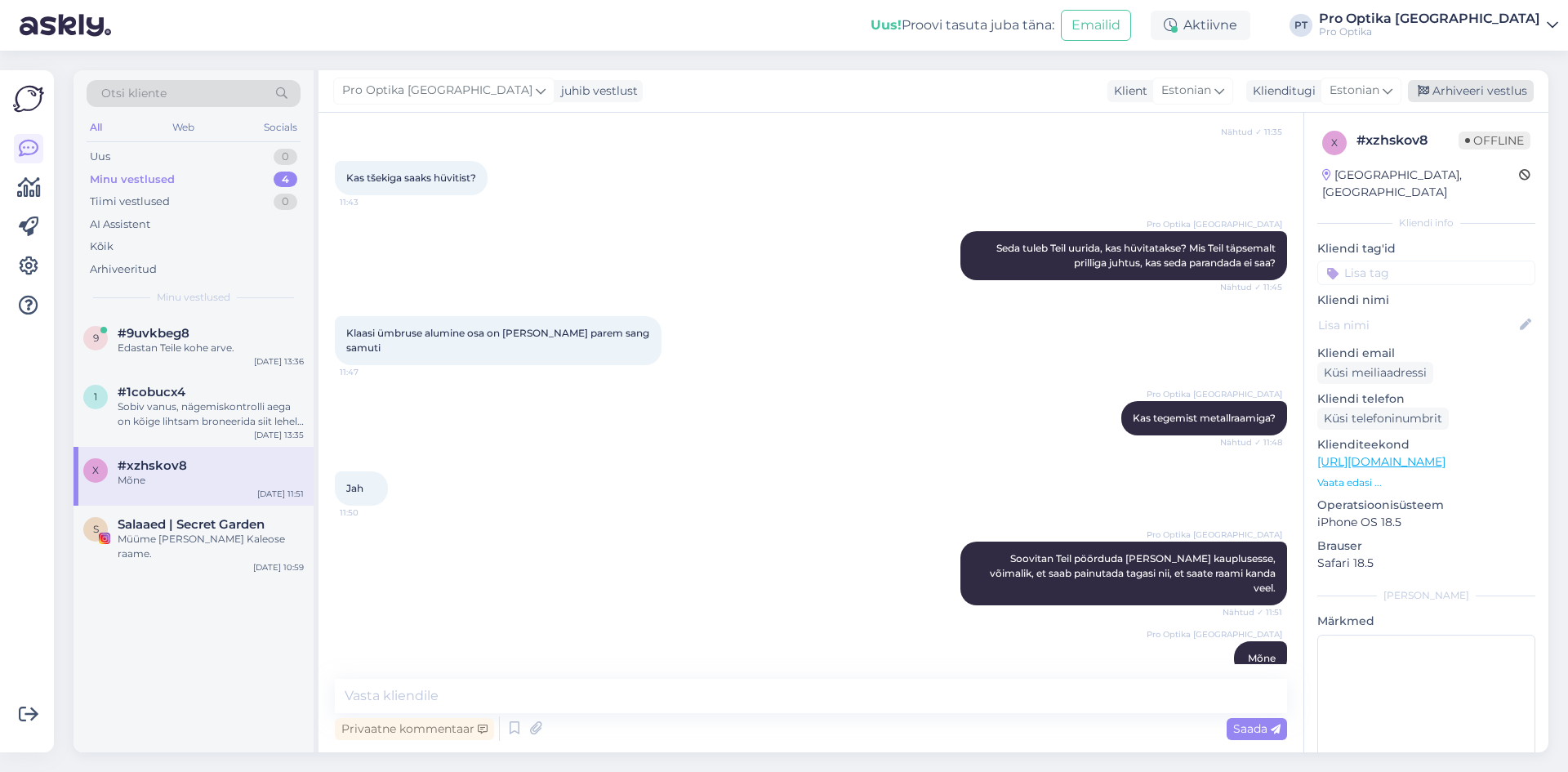
click at [1520, 88] on div "Arhiveeri vestlus" at bounding box center [1470, 91] width 125 height 22
